Goal: Task Accomplishment & Management: Manage account settings

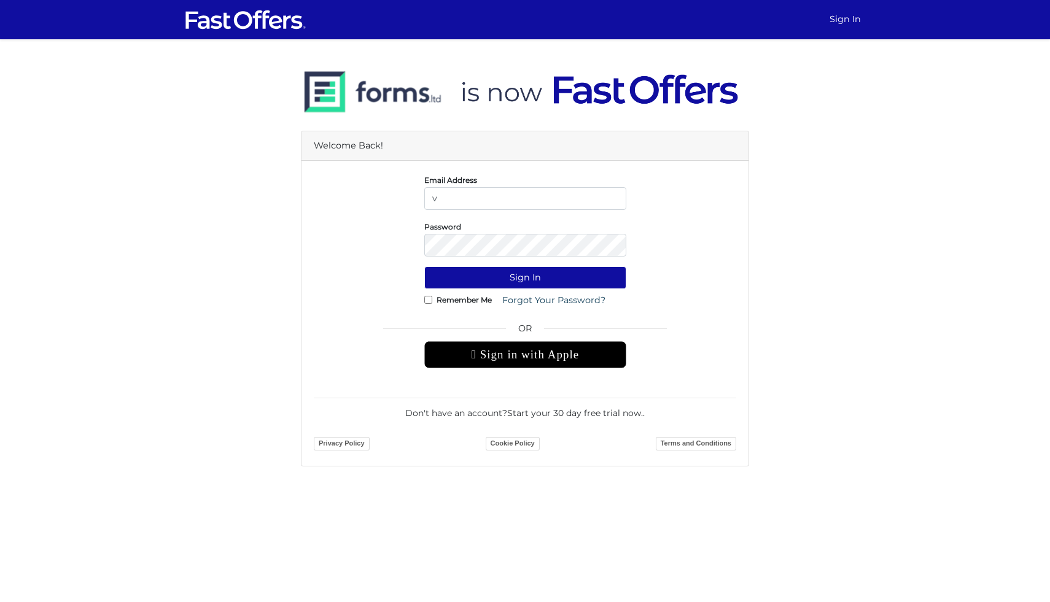
type input "[EMAIL_ADDRESS][PERSON_NAME][DOMAIN_NAME]"
click at [424, 266] on button "Sign In" at bounding box center [525, 277] width 202 height 23
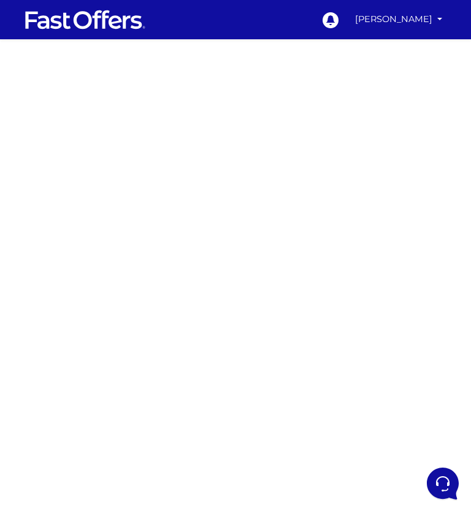
click at [69, 186] on div at bounding box center [235, 361] width 471 height 614
click at [410, 17] on link "Vanessa Elliston" at bounding box center [399, 19] width 97 height 24
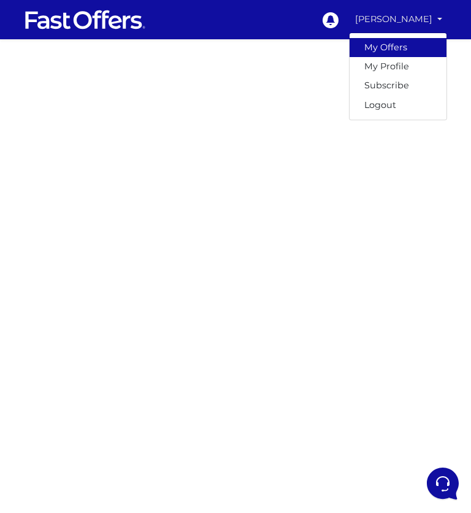
click at [403, 41] on link "My Offers" at bounding box center [398, 47] width 97 height 19
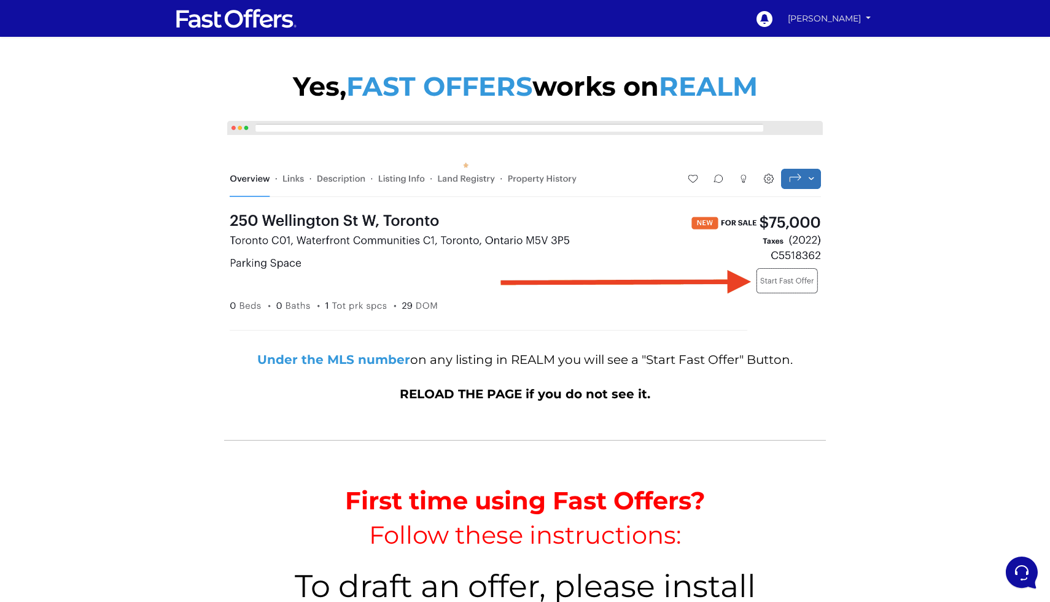
click at [471, 15] on link "[PERSON_NAME]" at bounding box center [828, 18] width 91 height 21
click at [471, 43] on link "My Offers" at bounding box center [831, 43] width 85 height 16
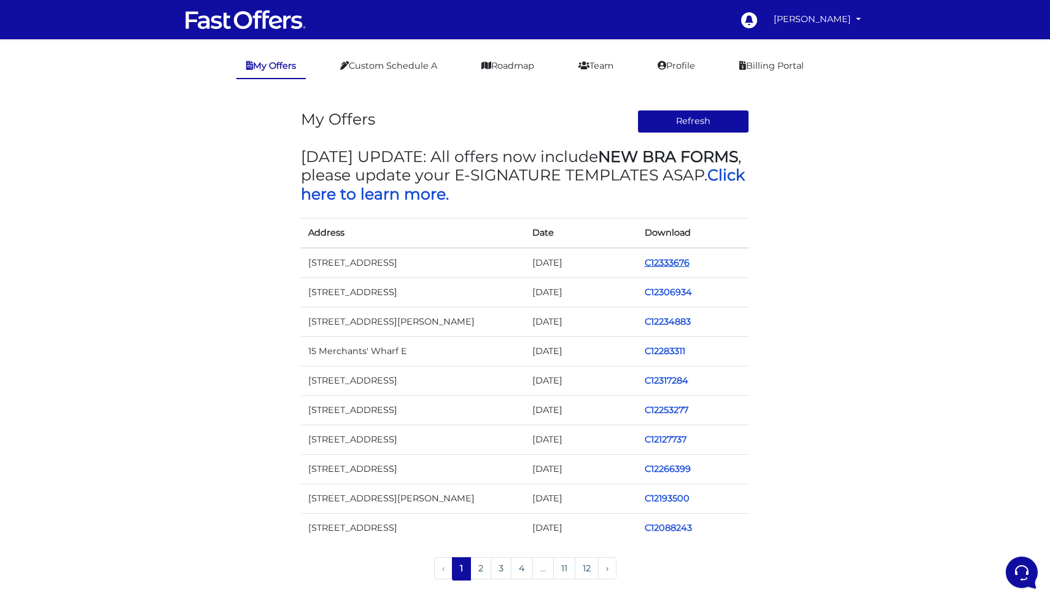
click at [662, 266] on link "C12333676" at bounding box center [667, 262] width 45 height 11
